Goal: Task Accomplishment & Management: Manage account settings

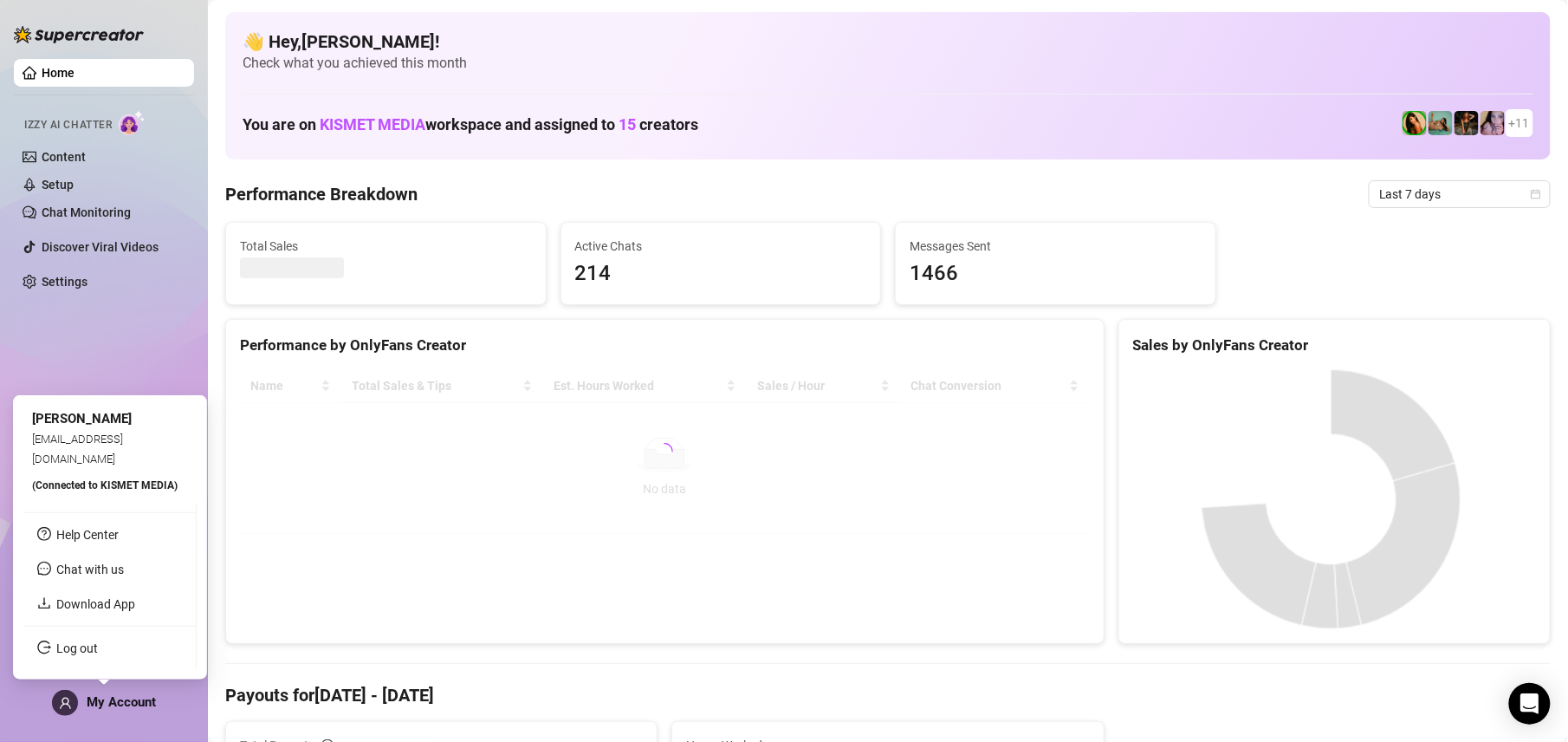
click at [73, 705] on span at bounding box center [65, 702] width 26 height 26
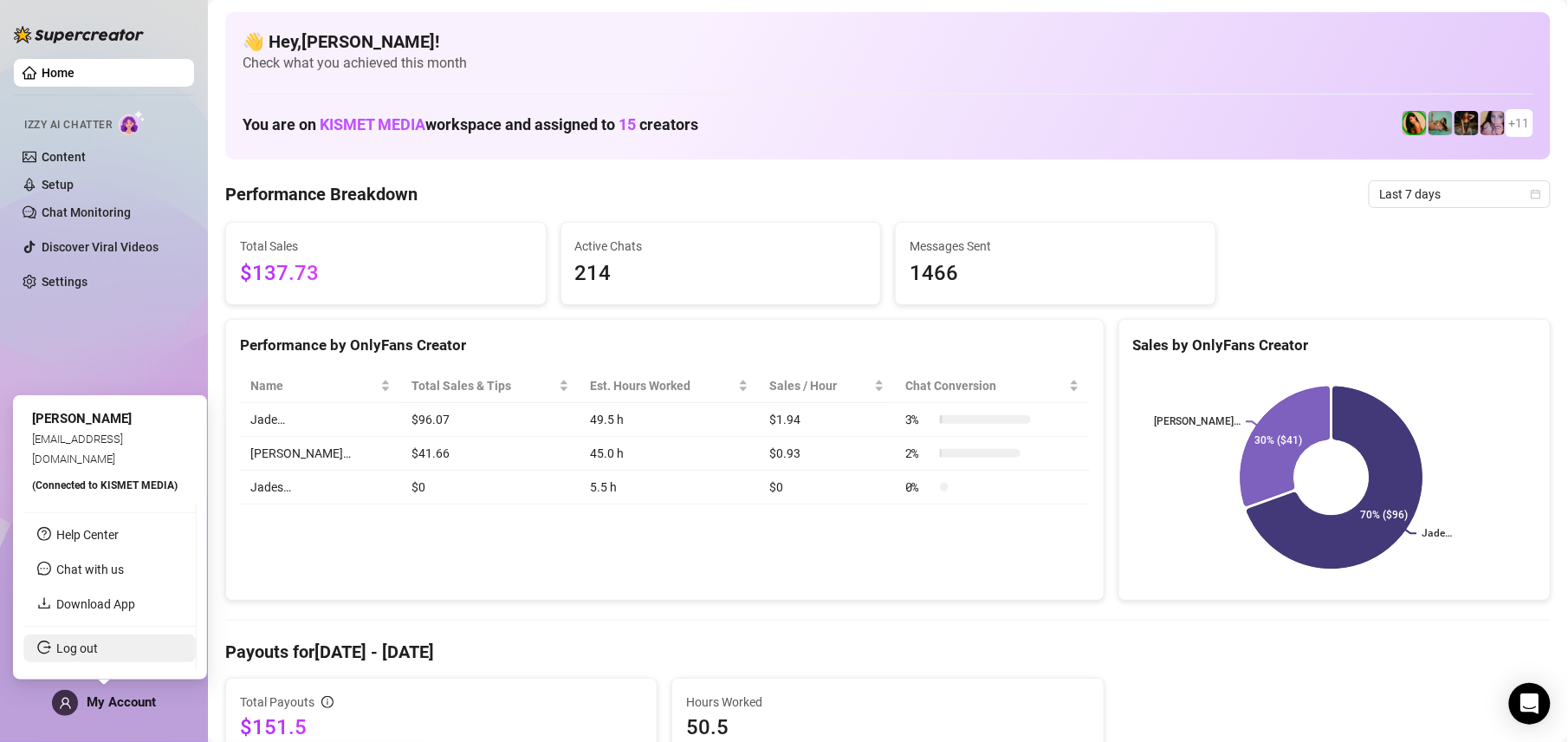
click at [98, 641] on link "Log out" at bounding box center [77, 648] width 41 height 13
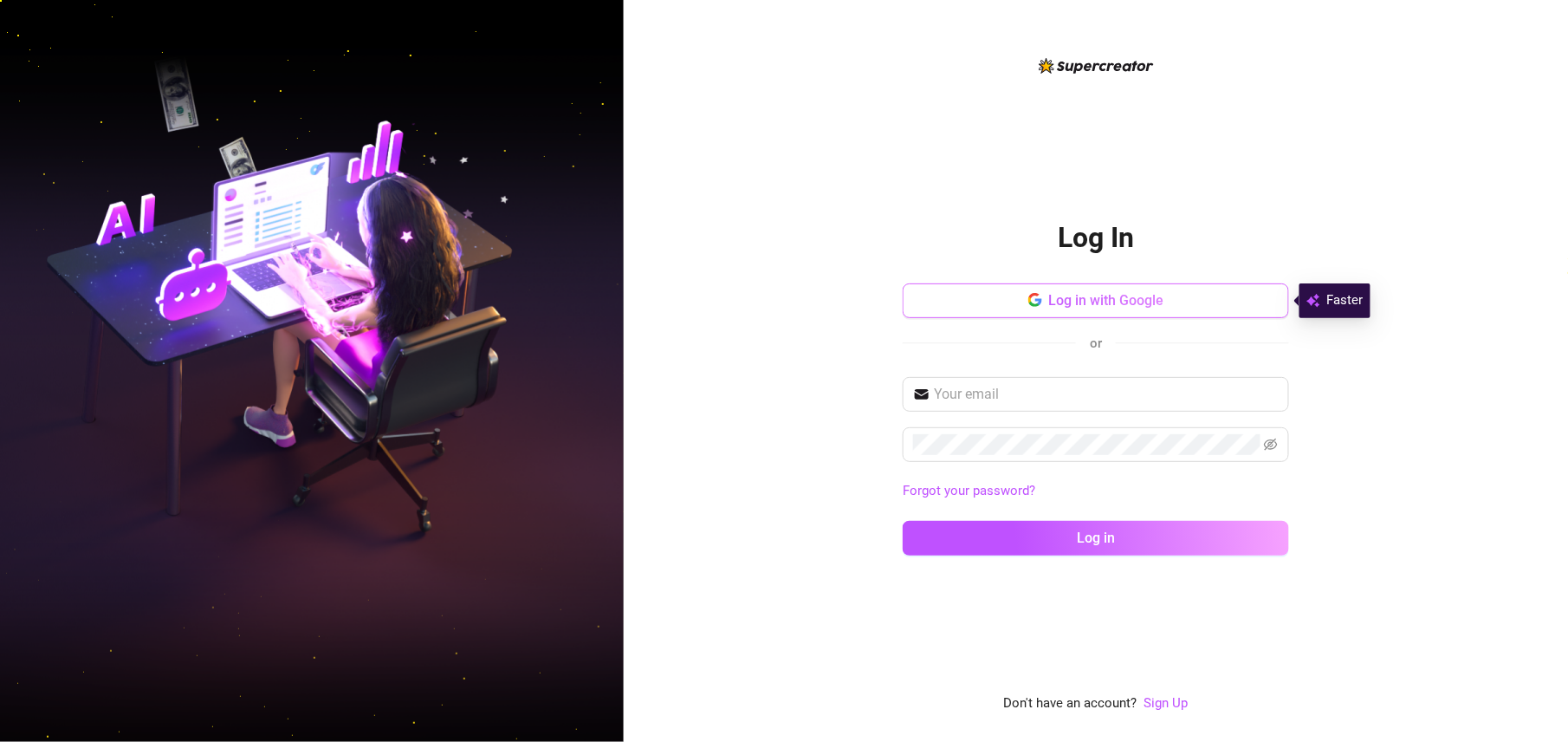
click at [1152, 289] on button "Log in with Google" at bounding box center [1096, 300] width 387 height 35
